Goal: Task Accomplishment & Management: Use online tool/utility

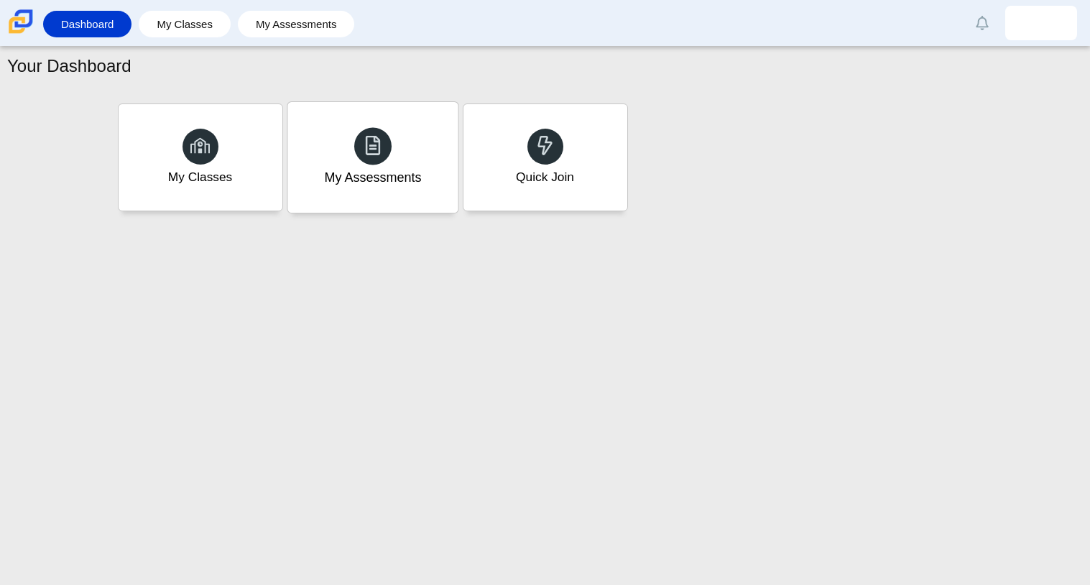
click at [300, 184] on div "My Assessments" at bounding box center [372, 157] width 170 height 111
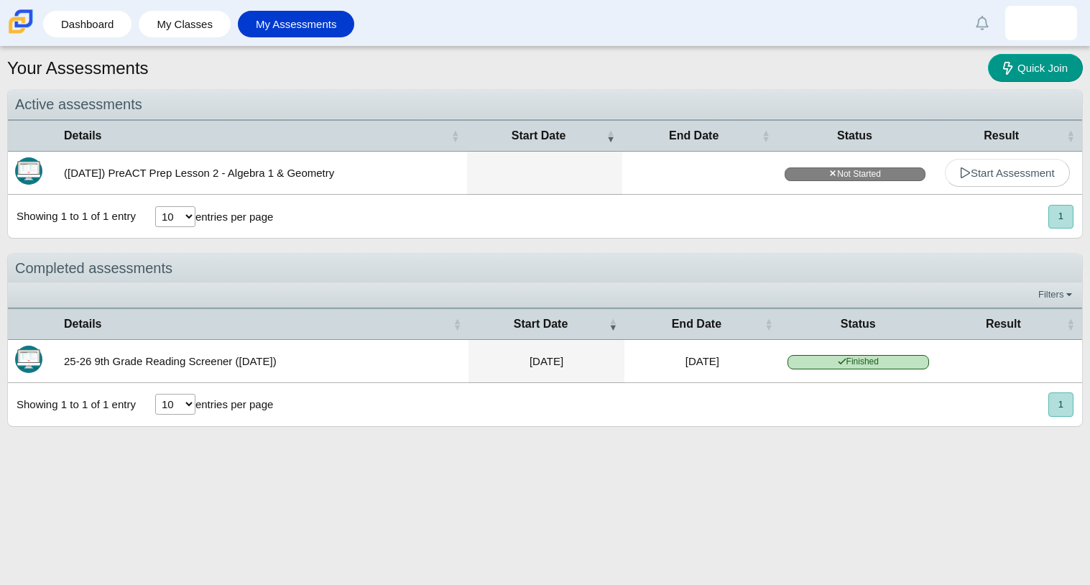
click at [1037, 188] on td "Start Assessment" at bounding box center [1007, 173] width 149 height 43
click at [1034, 180] on link "Start Assessment" at bounding box center [1007, 173] width 125 height 28
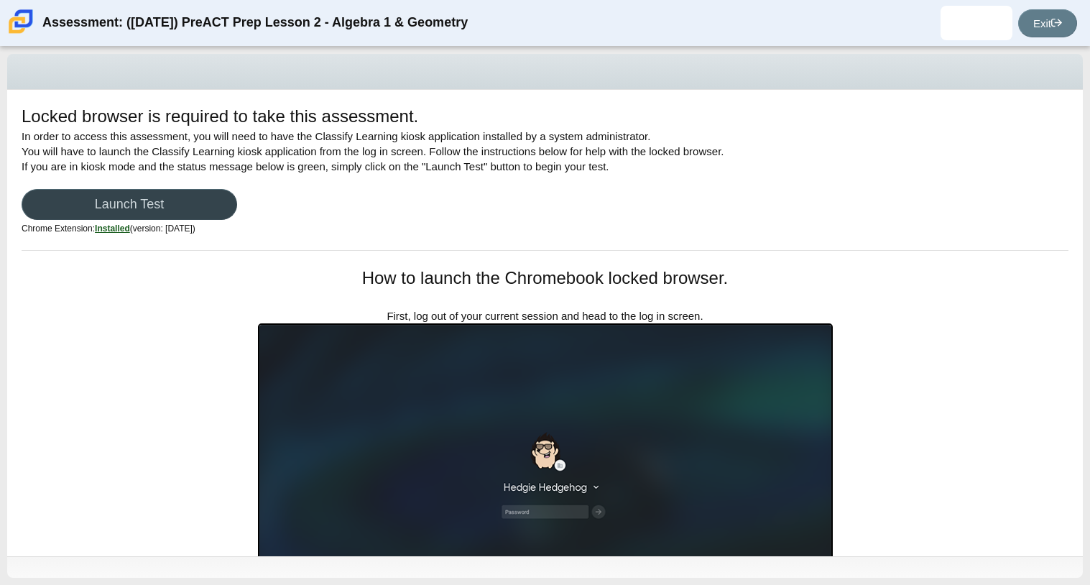
click at [158, 205] on link "Launch Test" at bounding box center [130, 204] width 216 height 31
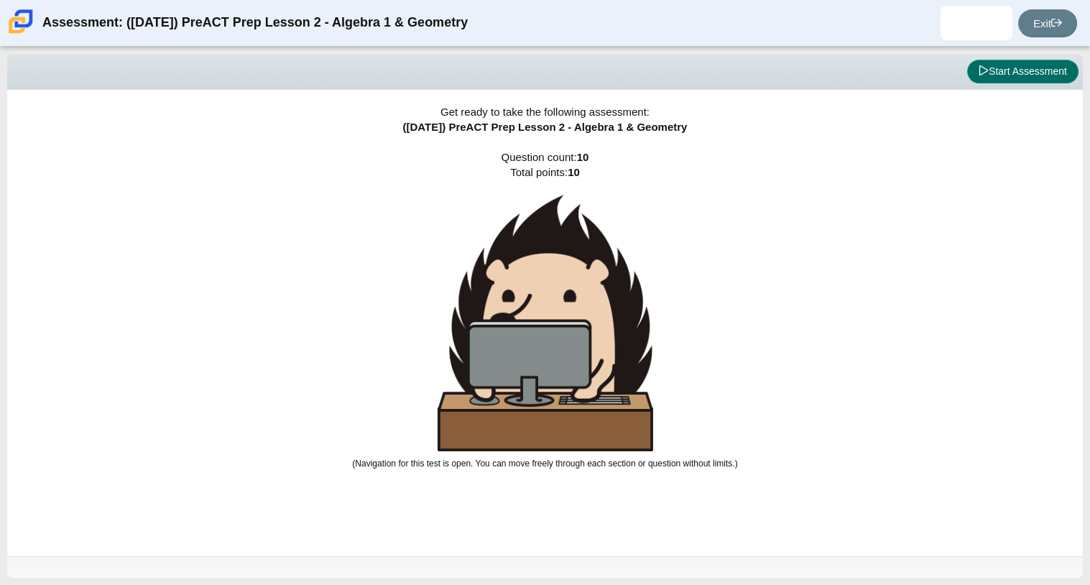
click at [1029, 78] on button "Start Assessment" at bounding box center [1022, 72] width 111 height 24
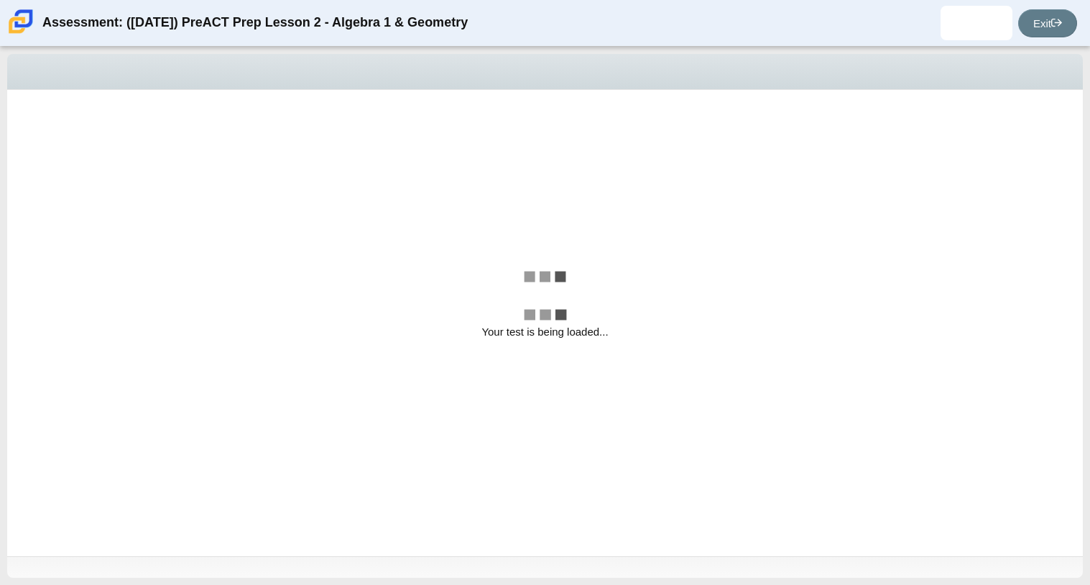
select select "bbf5d072-3e0b-44c4-9a12-6e7c9033f65b"
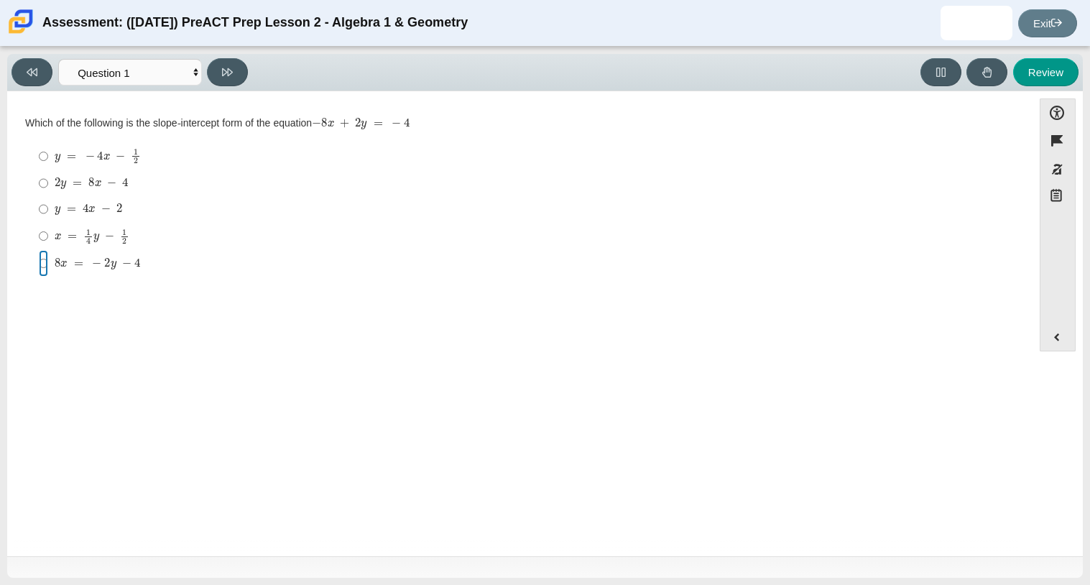
click at [40, 263] on input "8 x = − 2 y − 4 8 x = − 2 y − 4" at bounding box center [43, 263] width 9 height 26
radio input "true"
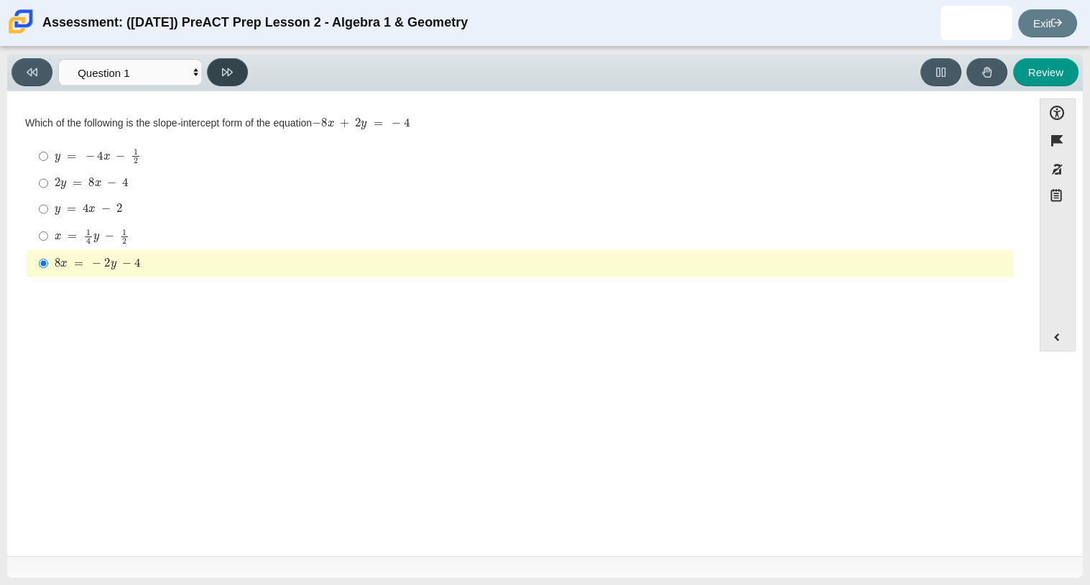
click at [220, 78] on button at bounding box center [227, 72] width 41 height 28
select select "ed62e223-81bd-4cbf-ab48-ab975844bd1f"
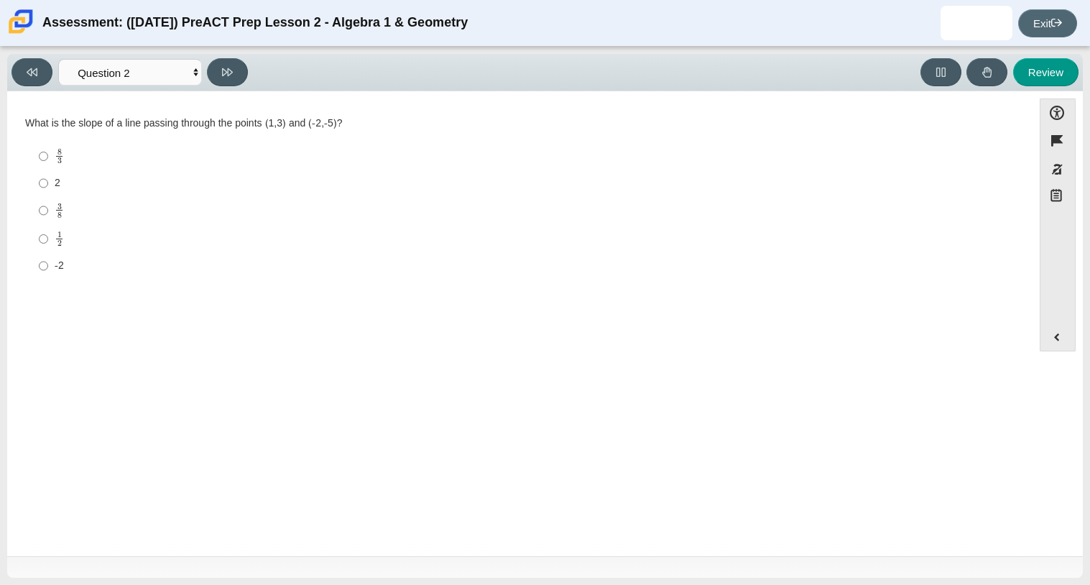
click at [1050, 24] on link "Exit" at bounding box center [1047, 23] width 59 height 28
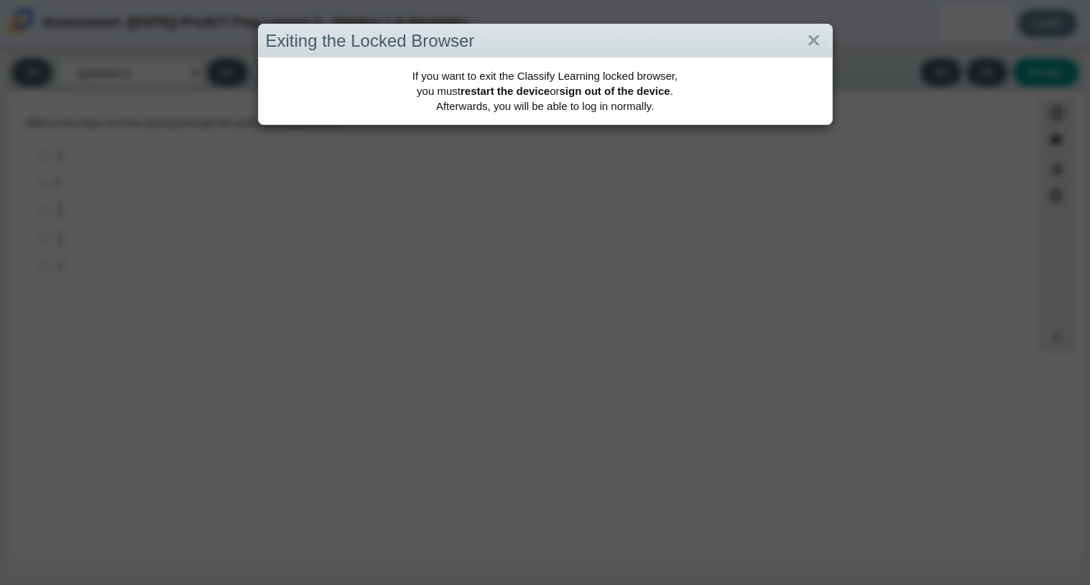
click at [561, 108] on div "If you want to exit the Classify Learning locked browser, you must restart the …" at bounding box center [545, 90] width 573 height 67
